Goal: Check status

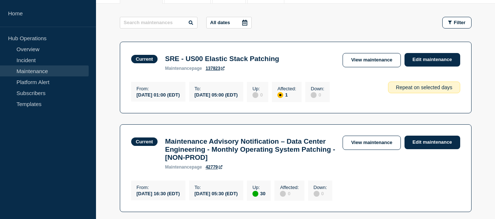
scroll to position [220, 0]
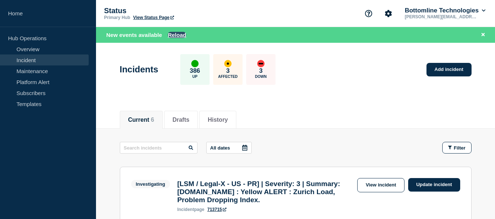
click at [172, 36] on button "Reload" at bounding box center [177, 35] width 18 height 6
